Goal: Information Seeking & Learning: Find specific fact

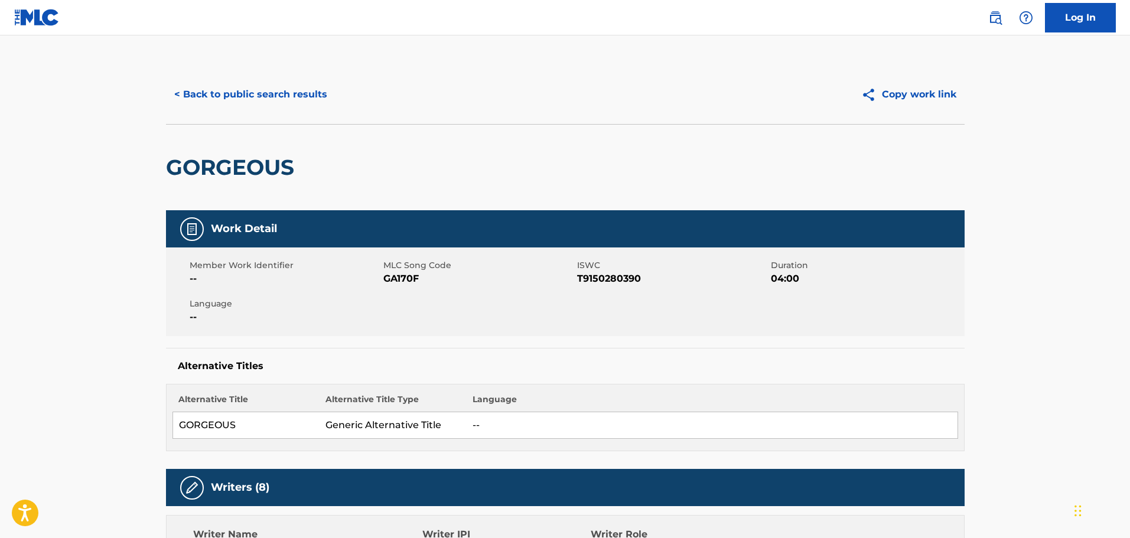
click at [293, 106] on button "< Back to public search results" at bounding box center [251, 95] width 170 height 30
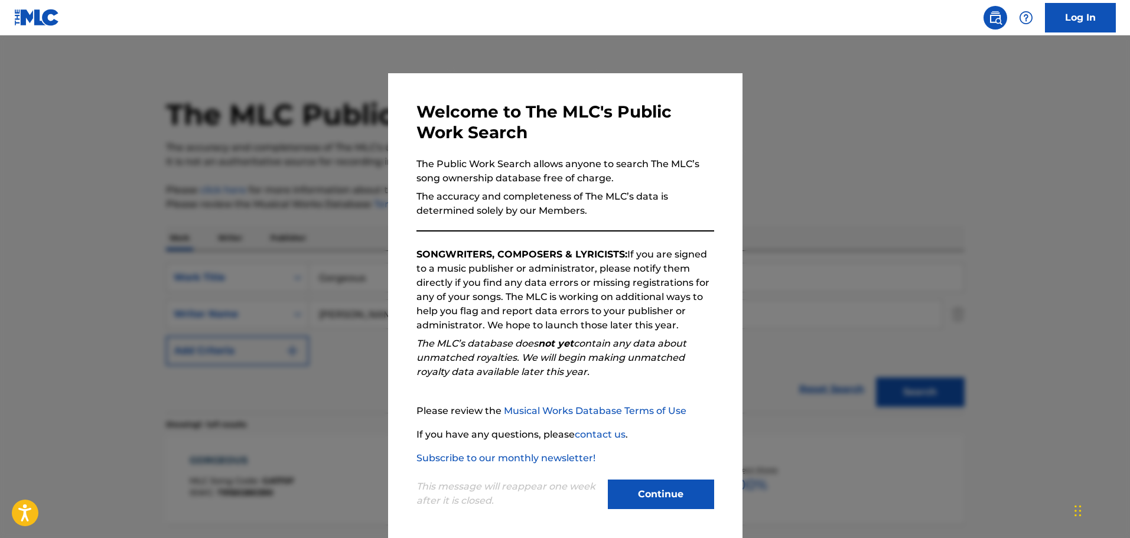
scroll to position [37, 0]
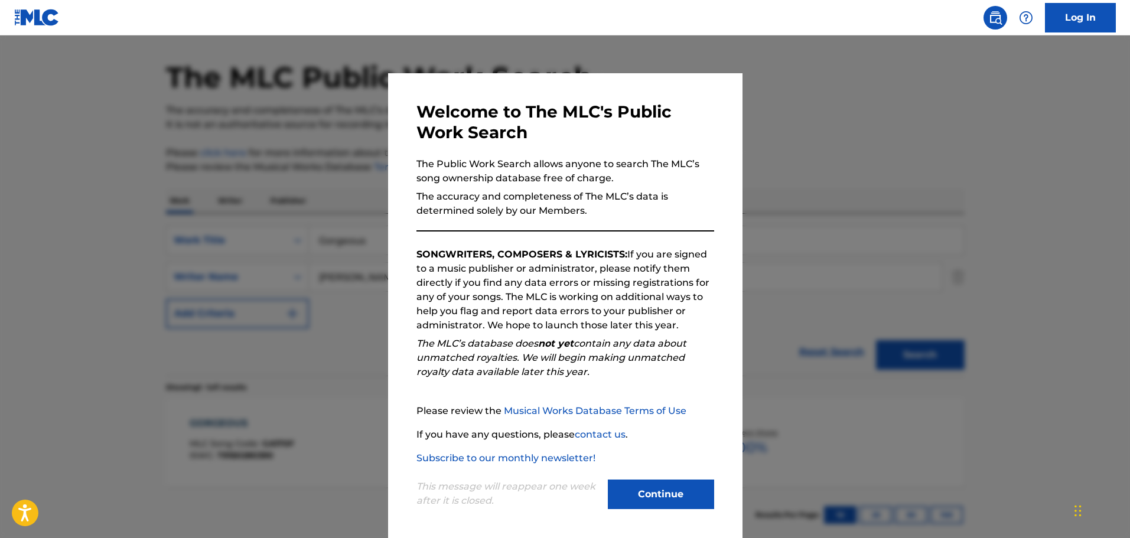
click at [663, 500] on button "Continue" at bounding box center [661, 495] width 106 height 30
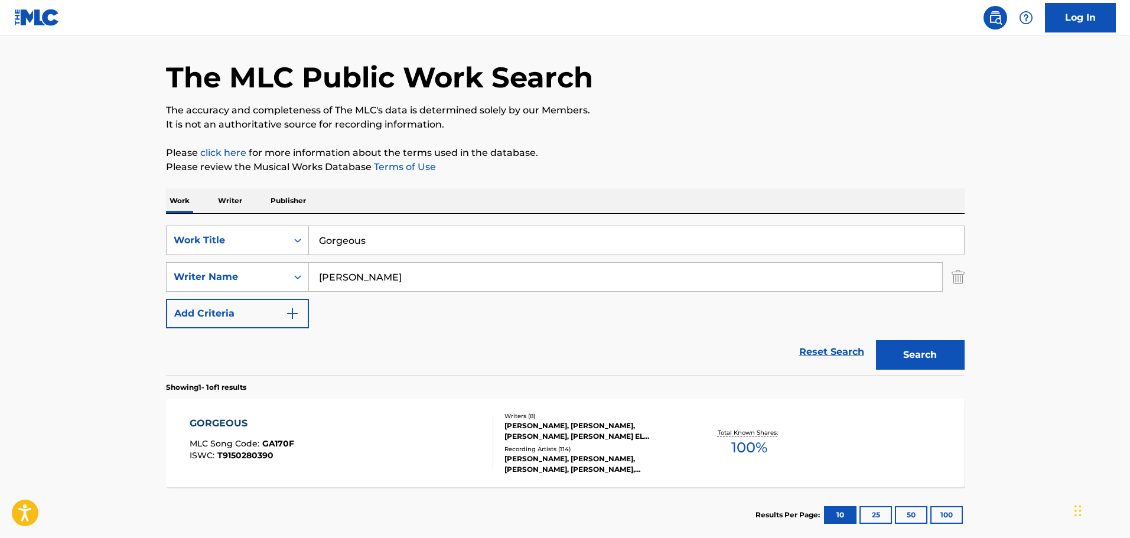
drag, startPoint x: 276, startPoint y: 222, endPoint x: 231, endPoint y: 236, distance: 47.1
click at [106, 187] on main "The MLC Public Work Search The accuracy and completeness of The MLC's data is d…" at bounding box center [565, 273] width 1130 height 551
paste input "Siempre Positivo"
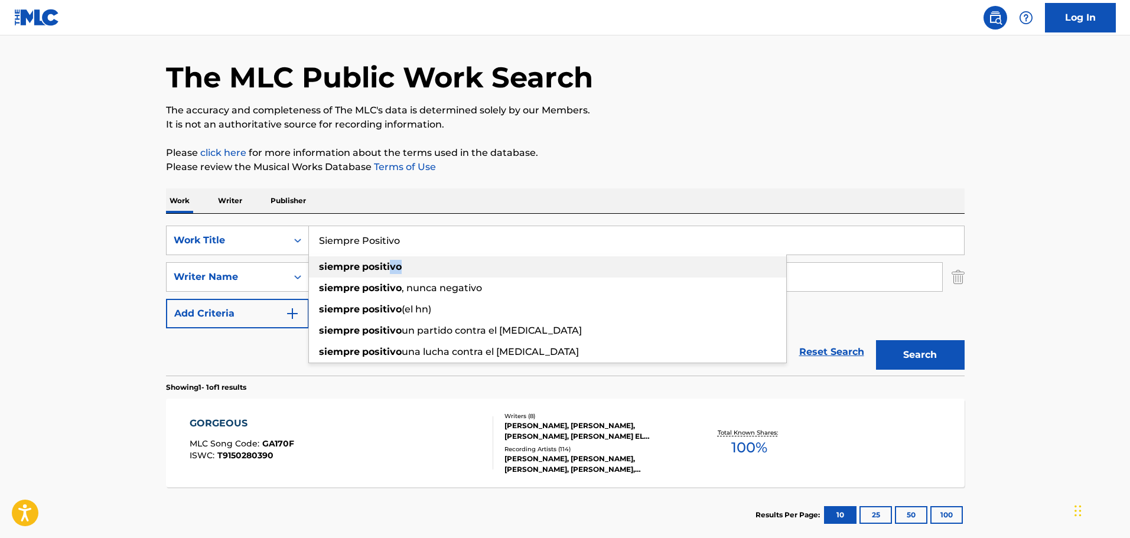
drag, startPoint x: 417, startPoint y: 270, endPoint x: 373, endPoint y: 269, distance: 43.1
click at [376, 270] on div "siempre positivo" at bounding box center [547, 266] width 477 height 21
type input "siempre positivo"
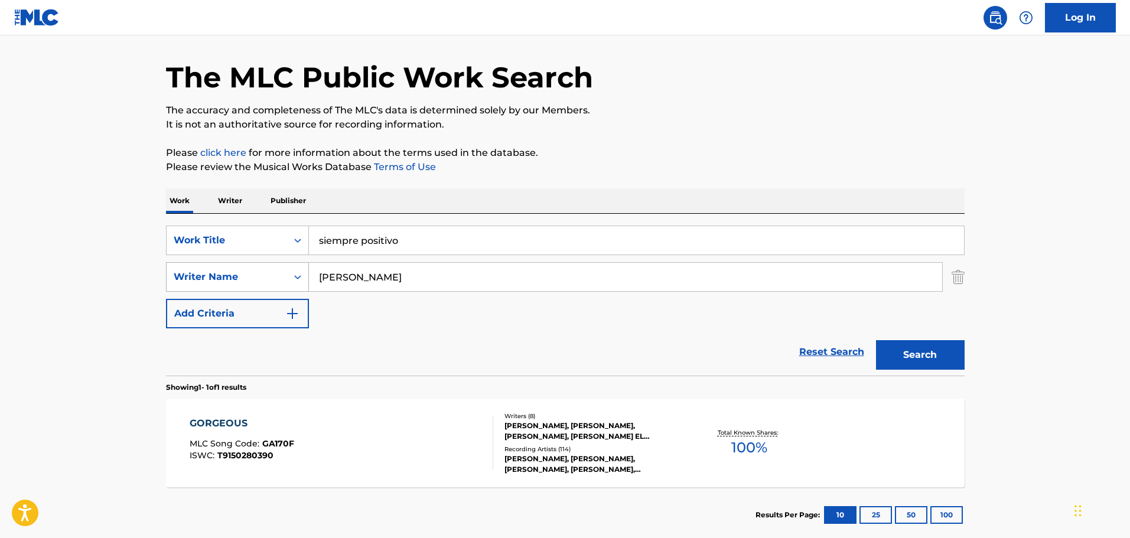
drag, startPoint x: 399, startPoint y: 277, endPoint x: 204, endPoint y: 272, distance: 194.4
click at [196, 272] on div "SearchWithCriteriaa5d3edc3-2d70-4171-a4a7-12b9d04a937f Writer Name [PERSON_NAME]" at bounding box center [565, 277] width 799 height 30
paste input "[PERSON_NAME]"
click at [422, 281] on input "[PERSON_NAME]" at bounding box center [625, 277] width 633 height 28
type input "[PERSON_NAME]"
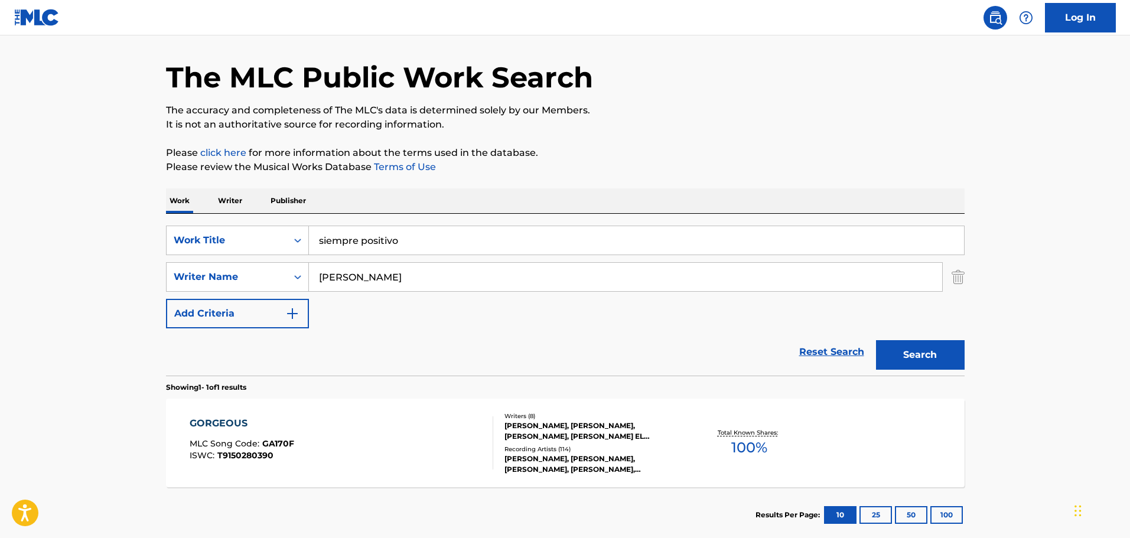
click at [483, 356] on div "Reset Search Search" at bounding box center [565, 351] width 799 height 47
click at [919, 354] on button "Search" at bounding box center [920, 355] width 89 height 30
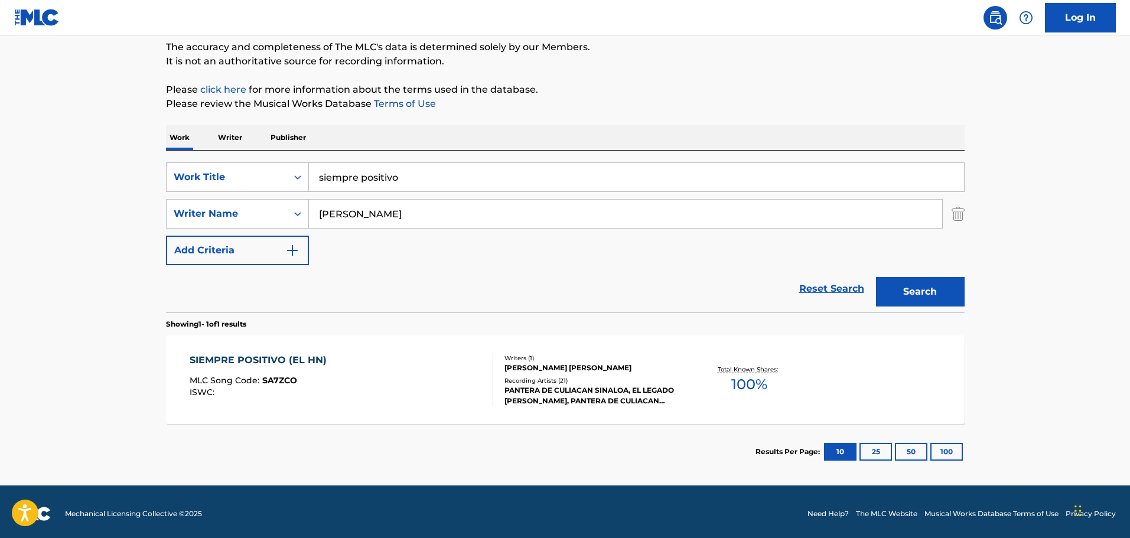
scroll to position [105, 0]
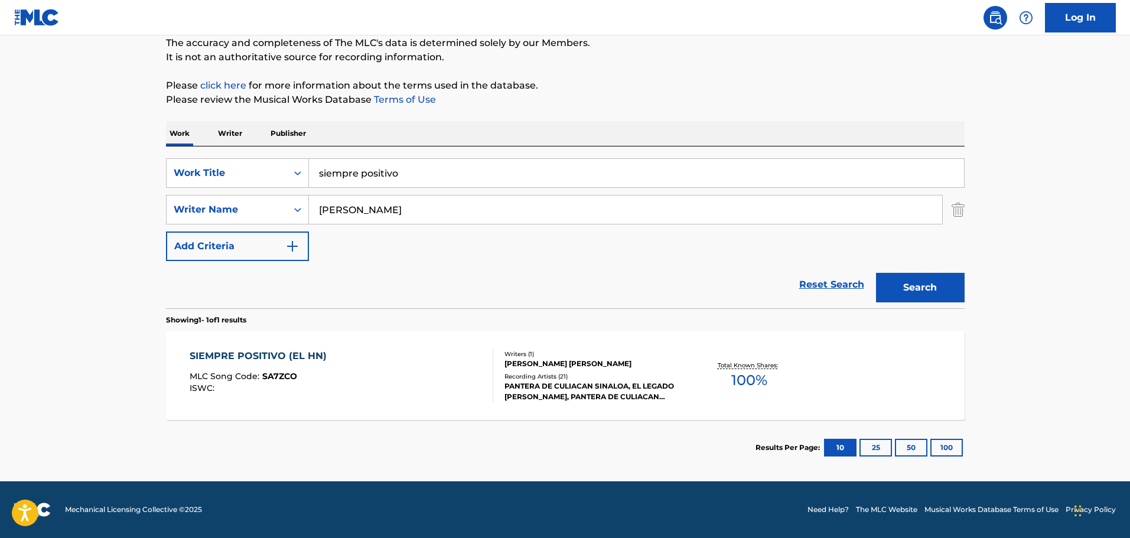
click at [268, 354] on div "SIEMPRE POSITIVO (EL HN)" at bounding box center [261, 356] width 143 height 14
